Goal: Task Accomplishment & Management: Use online tool/utility

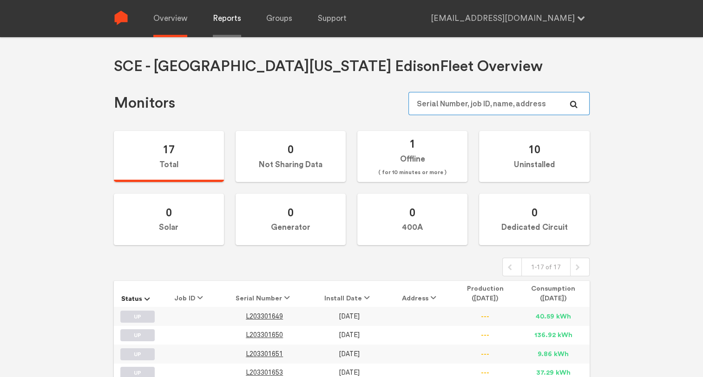
type input "[EMAIL_ADDRESS][DOMAIN_NAME]"
click at [230, 12] on link "Reports" at bounding box center [227, 18] width 28 height 37
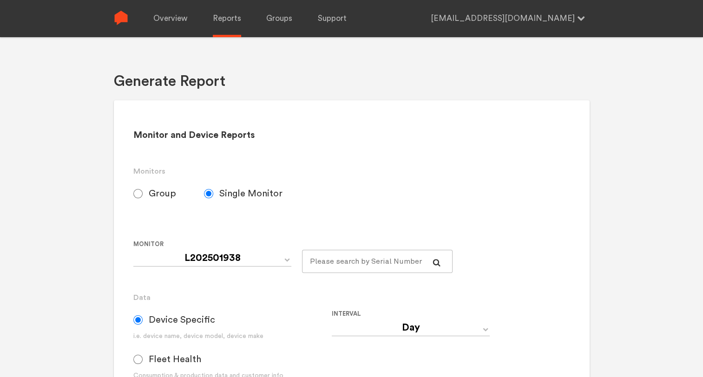
select select "SCE---Southern-[US_STATE]-[GEOGRAPHIC_DATA]-Default"
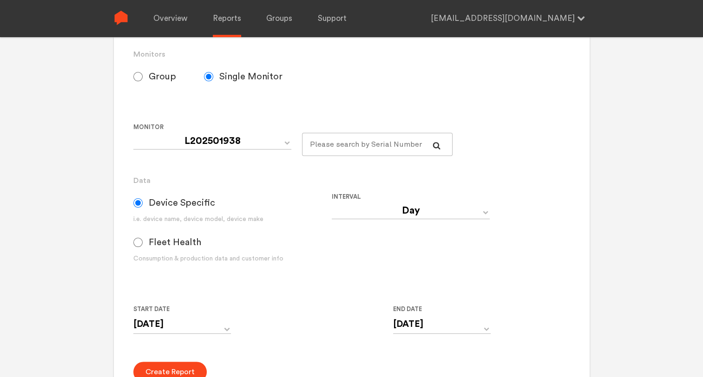
scroll to position [139, 0]
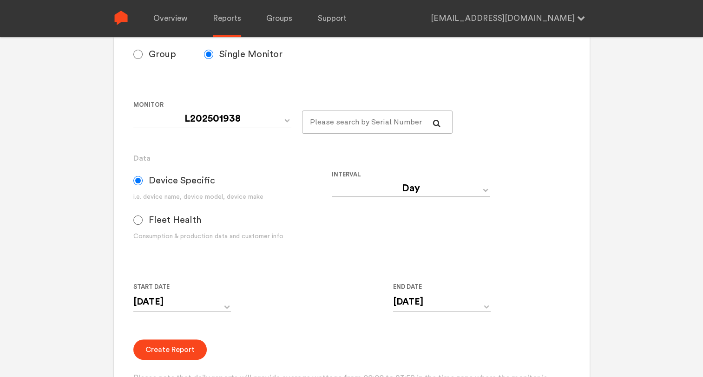
click at [133, 52] on div "Monitor and Device Reports Monitors Group Single Monitor Monitor Group SCE---So…" at bounding box center [352, 198] width 476 height 474
click at [138, 55] on input "Group" at bounding box center [137, 54] width 9 height 9
radio input "true"
radio input "false"
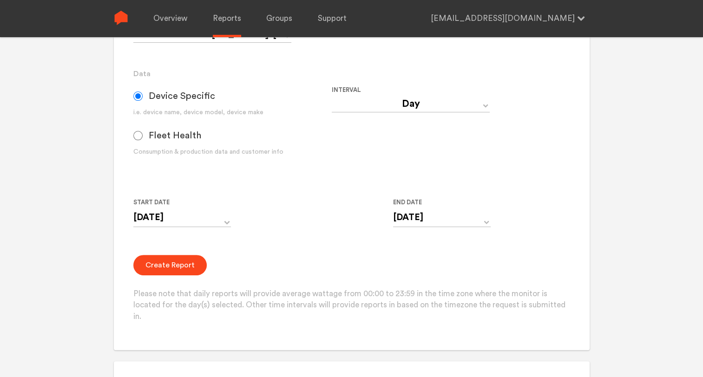
scroll to position [232, 0]
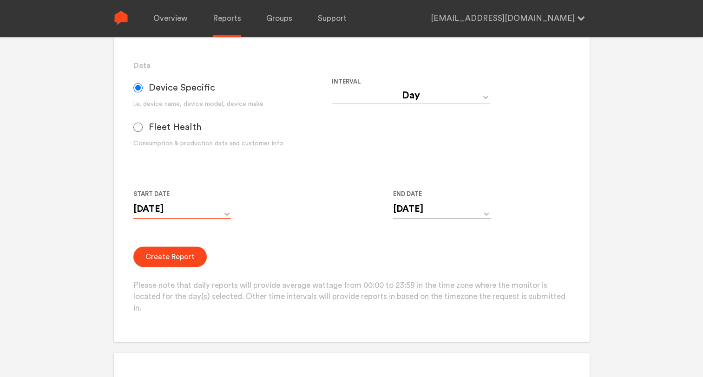
click at [215, 213] on input "[DATE]" at bounding box center [182, 209] width 98 height 19
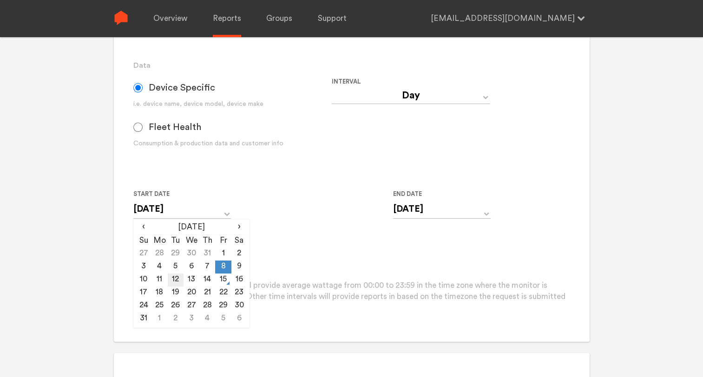
click at [176, 281] on td "12" at bounding box center [176, 280] width 16 height 13
type input "[DATE]"
click at [480, 214] on input "[DATE]" at bounding box center [442, 209] width 98 height 19
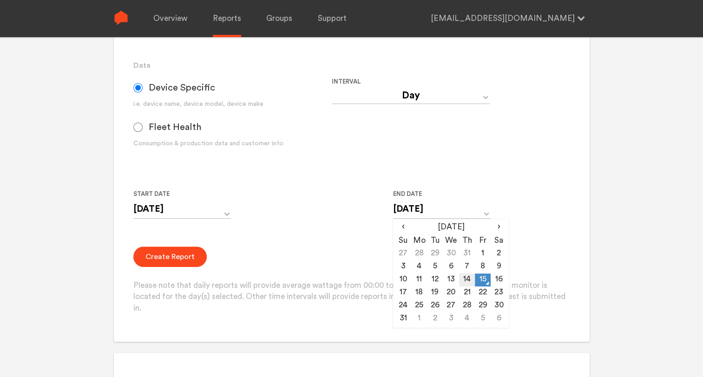
click at [470, 278] on td "14" at bounding box center [467, 280] width 16 height 13
type input "[DATE]"
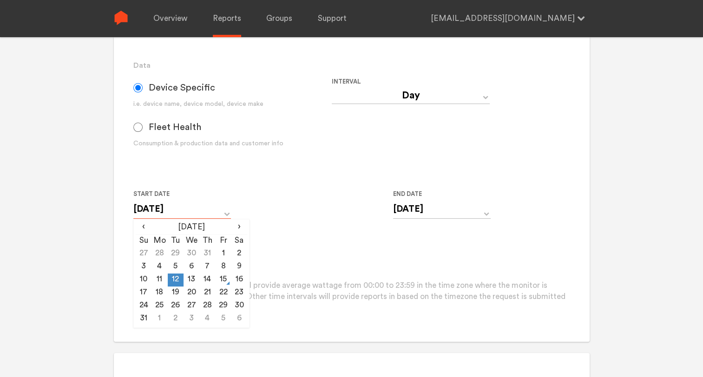
click at [217, 214] on input "[DATE]" at bounding box center [182, 209] width 98 height 19
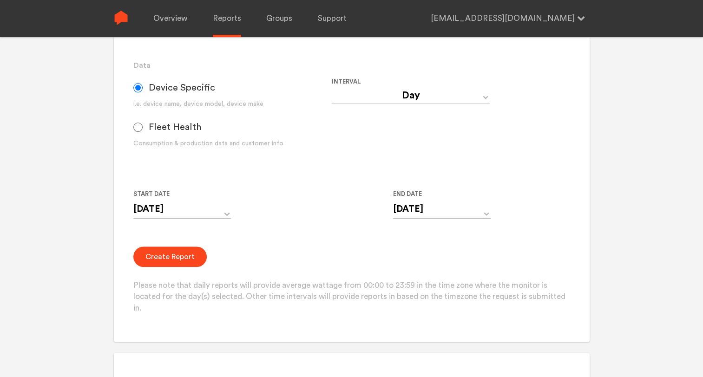
click at [308, 236] on form "Group Single Monitor Monitor Group SCE---Southern-[US_STATE]-Edison-Default Cel…" at bounding box center [351, 132] width 437 height 365
click at [358, 96] on select "Day Year Month Week Hour 30 Minute 15 Minute 5 Minute Minute" at bounding box center [411, 95] width 158 height 17
select select "5 Minute"
click at [332, 87] on select "Day Year Month Week Hour 30 Minute 15 Minute 5 Minute Minute" at bounding box center [411, 95] width 158 height 17
type input "[DATE] 12:00 AM"
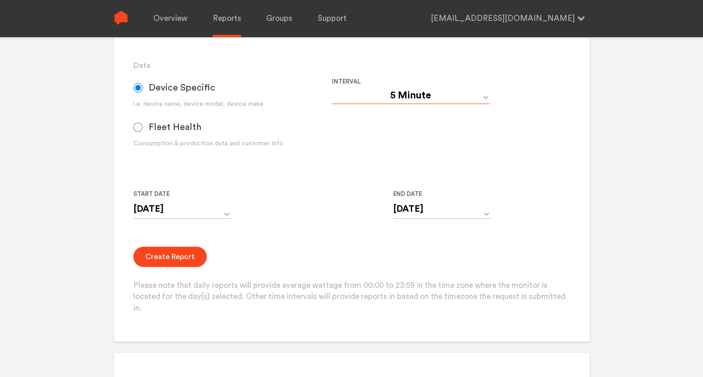
type input "[DATE] 11:59 PM"
click at [172, 257] on button "Create Report" at bounding box center [169, 257] width 73 height 20
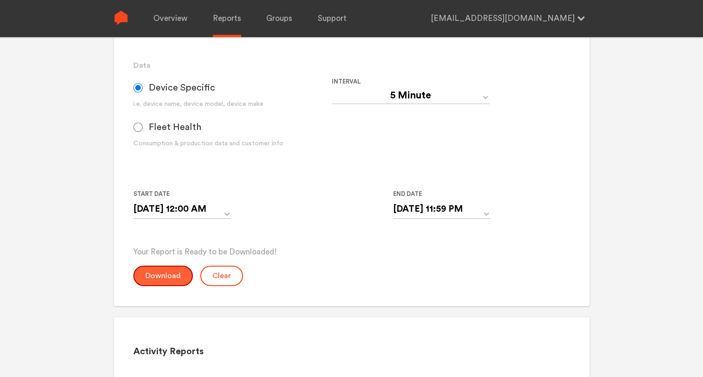
click at [170, 274] on button "Download" at bounding box center [163, 276] width 60 height 20
